Goal: Information Seeking & Learning: Learn about a topic

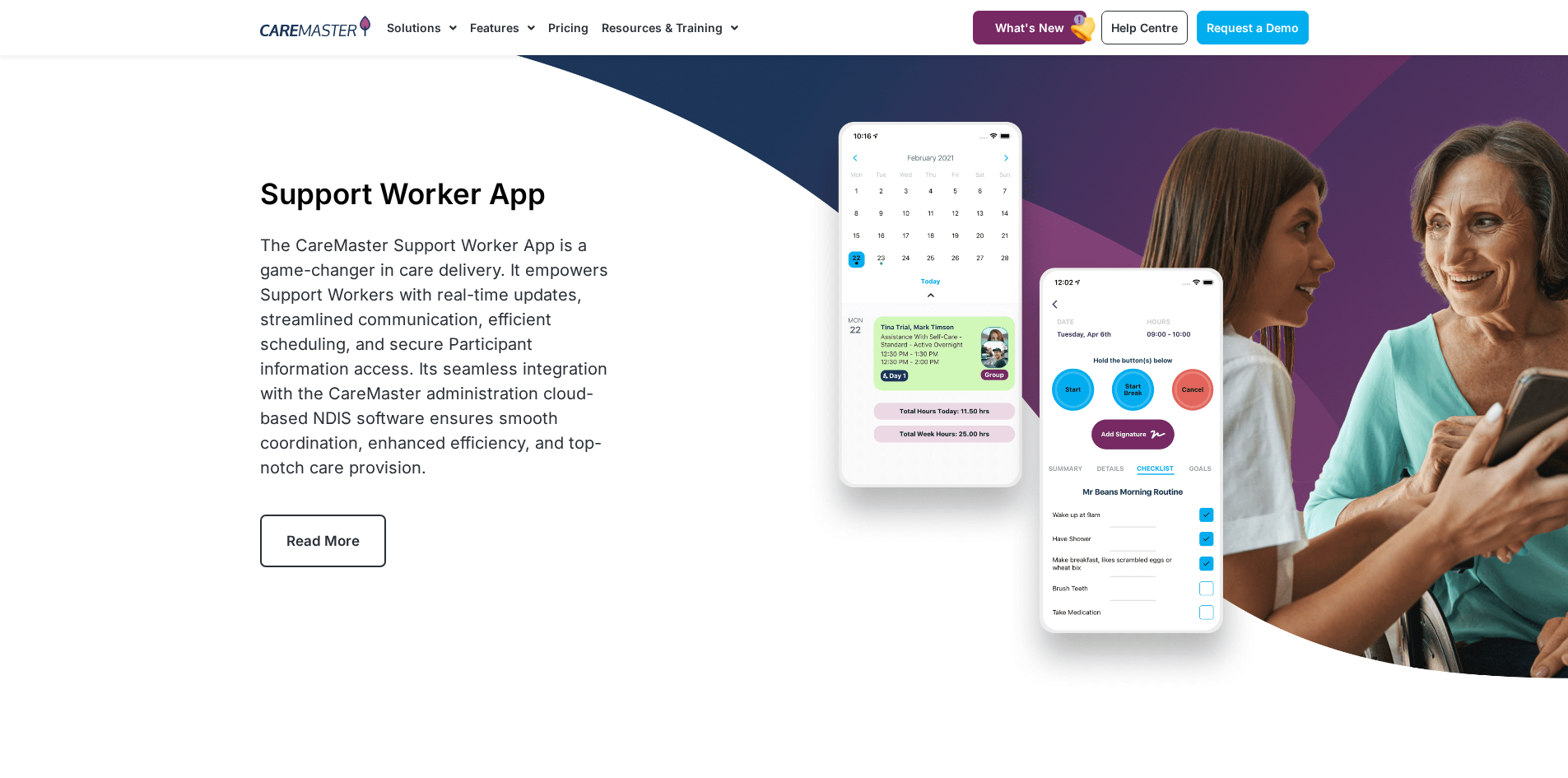
click at [325, 545] on span "Read More" at bounding box center [322, 540] width 73 height 17
click at [333, 29] on img at bounding box center [315, 27] width 111 height 24
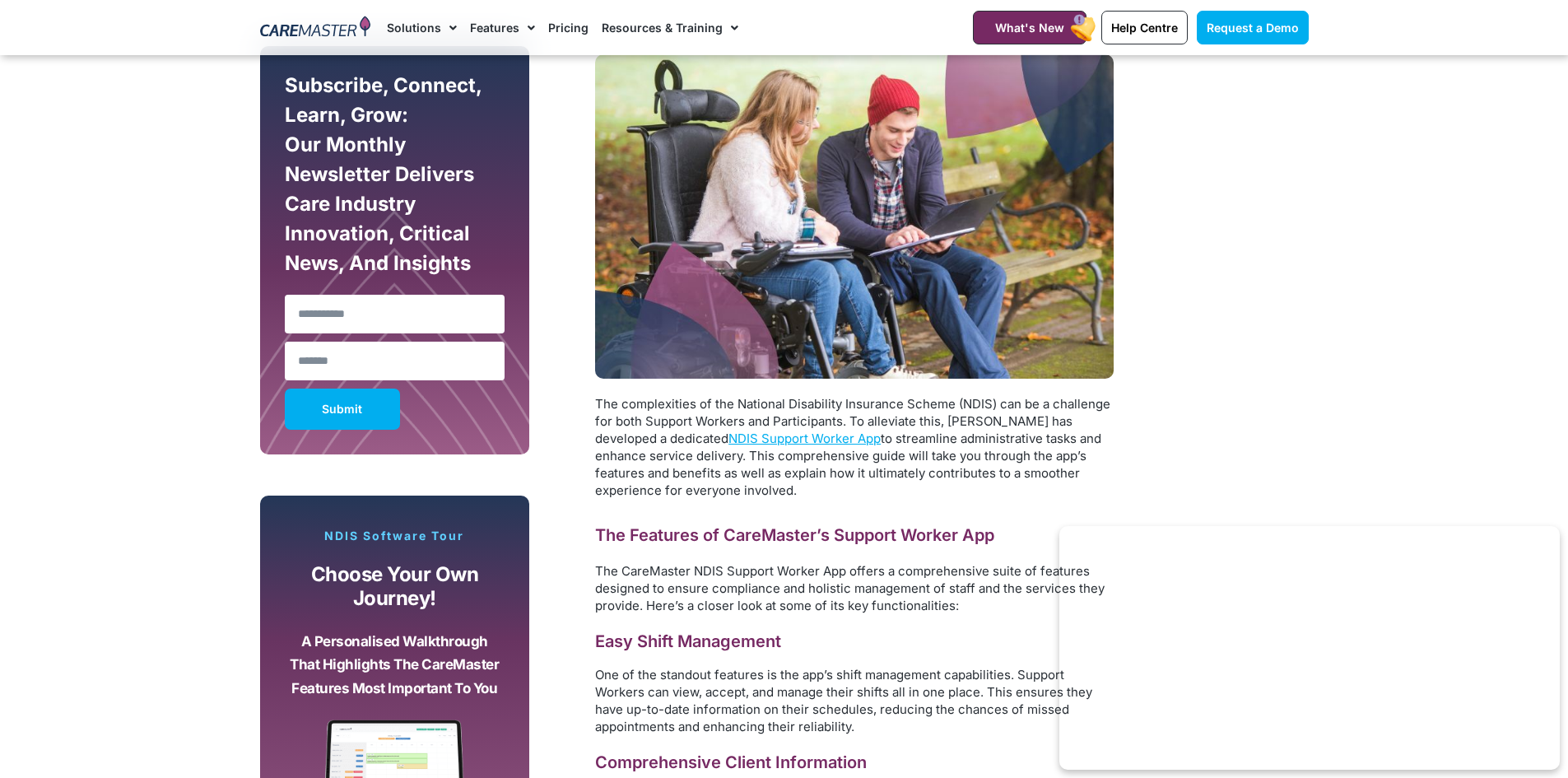
scroll to position [905, 0]
